Goal: Task Accomplishment & Management: Use online tool/utility

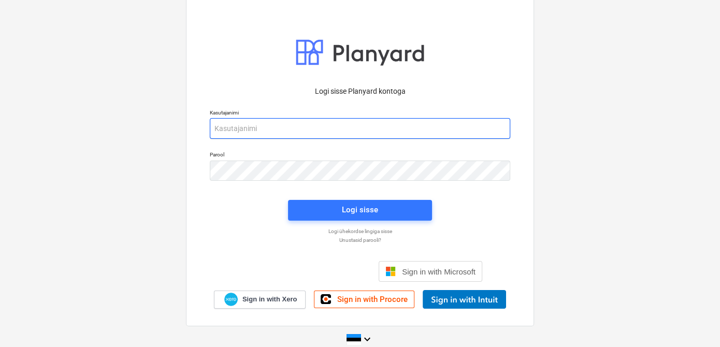
click at [244, 134] on input "email" at bounding box center [360, 128] width 300 height 21
type input "[EMAIL_ADDRESS][DOMAIN_NAME]"
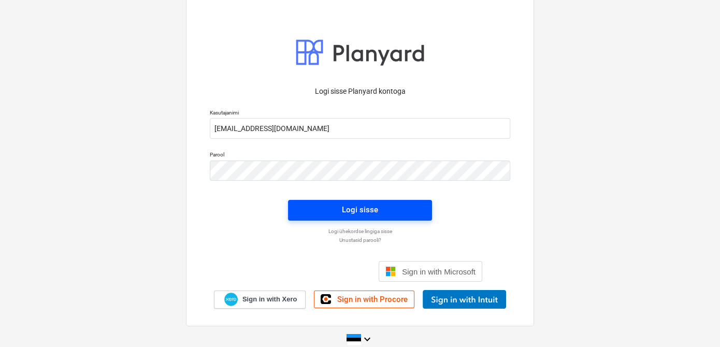
click at [326, 213] on span "Logi sisse" at bounding box center [359, 209] width 119 height 13
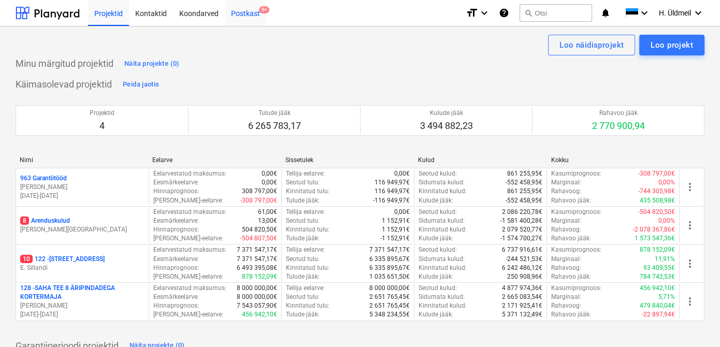
click at [248, 15] on div "Postkast 9+" at bounding box center [245, 12] width 41 height 26
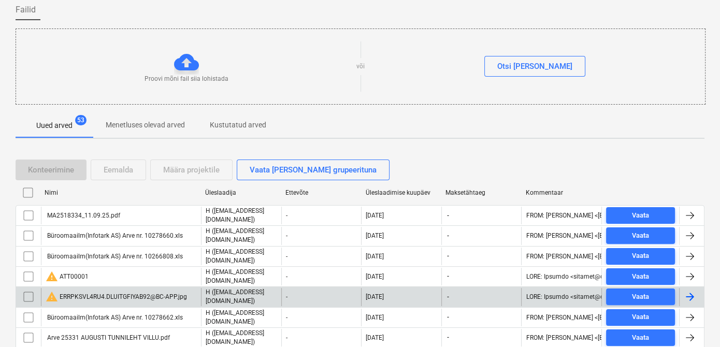
scroll to position [141, 0]
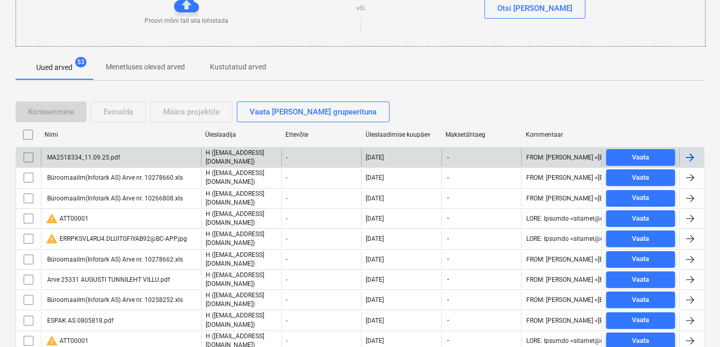
click at [26, 153] on input "checkbox" at bounding box center [28, 157] width 17 height 17
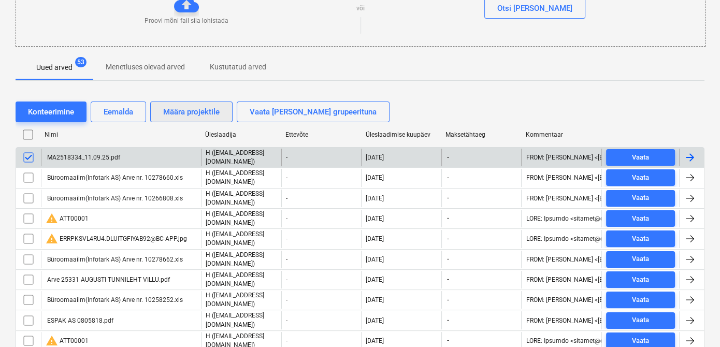
click at [176, 113] on div "Määra projektile" at bounding box center [191, 111] width 56 height 13
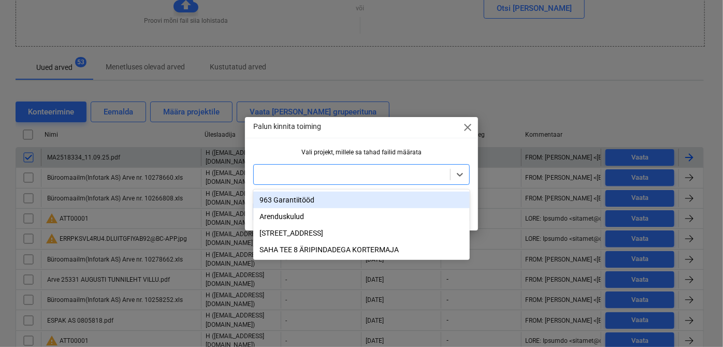
click at [321, 174] on div at bounding box center [352, 174] width 186 height 10
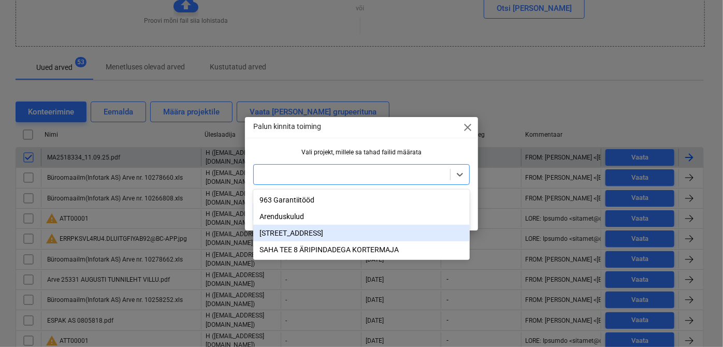
click at [295, 234] on div "[STREET_ADDRESS]" at bounding box center [361, 233] width 217 height 17
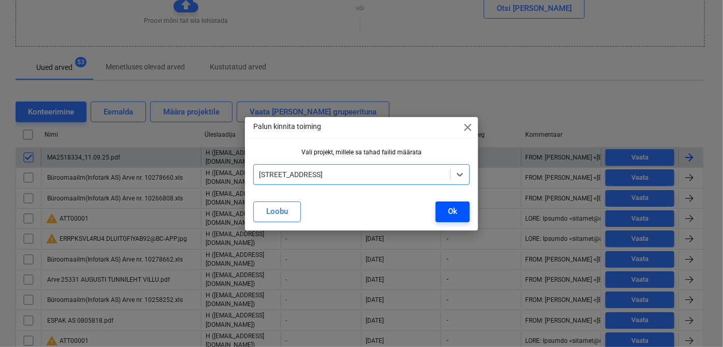
click at [451, 210] on div "Ok" at bounding box center [452, 211] width 9 height 13
